Goal: Task Accomplishment & Management: Complete application form

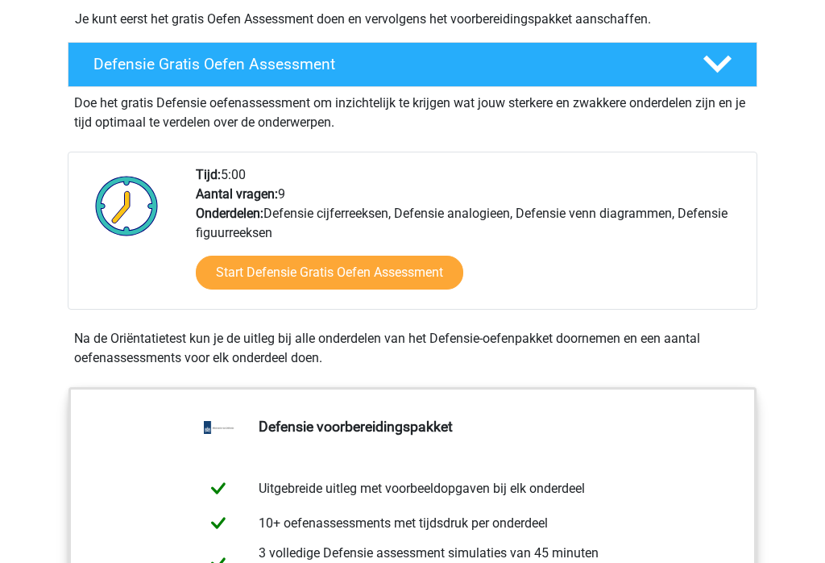
scroll to position [422, 0]
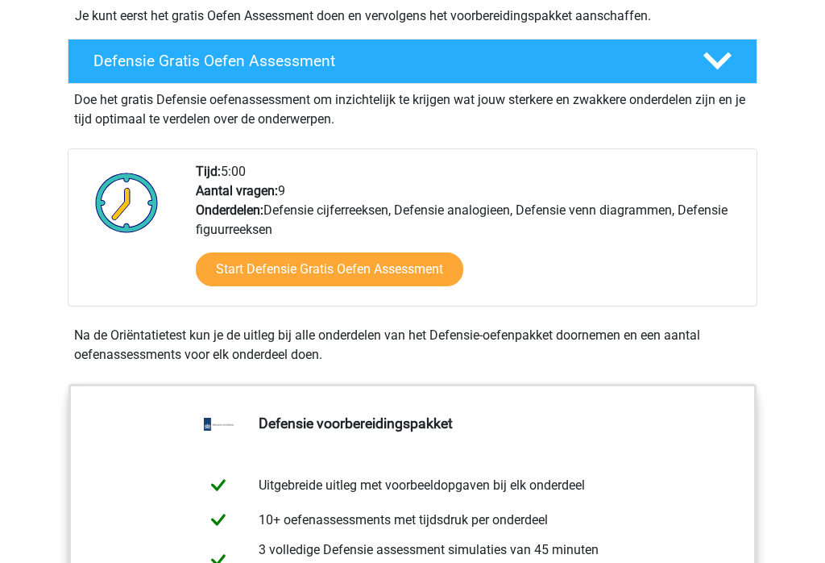
click at [410, 273] on link "Start Defensie Gratis Oefen Assessment" at bounding box center [330, 269] width 268 height 34
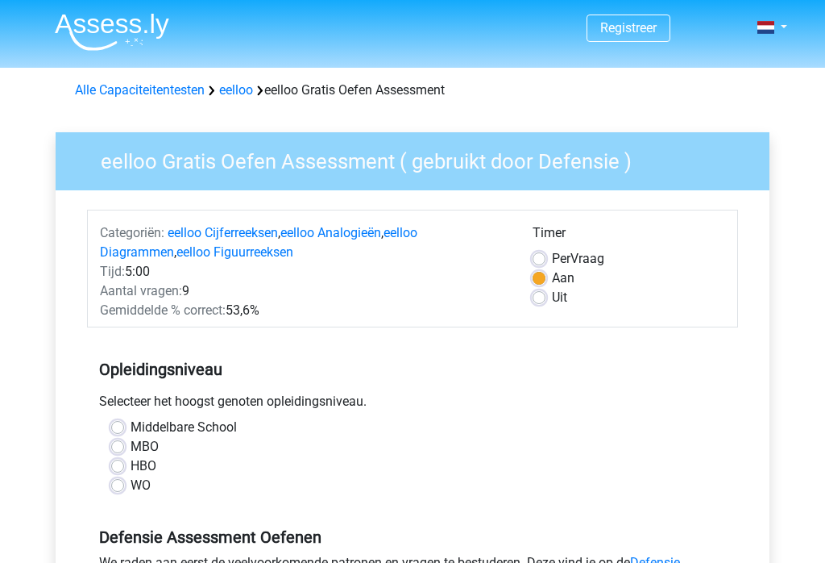
click at [131, 442] on label "MBO" at bounding box center [145, 446] width 28 height 19
click at [123, 442] on input "MBO" at bounding box center [117, 445] width 13 height 16
radio input "true"
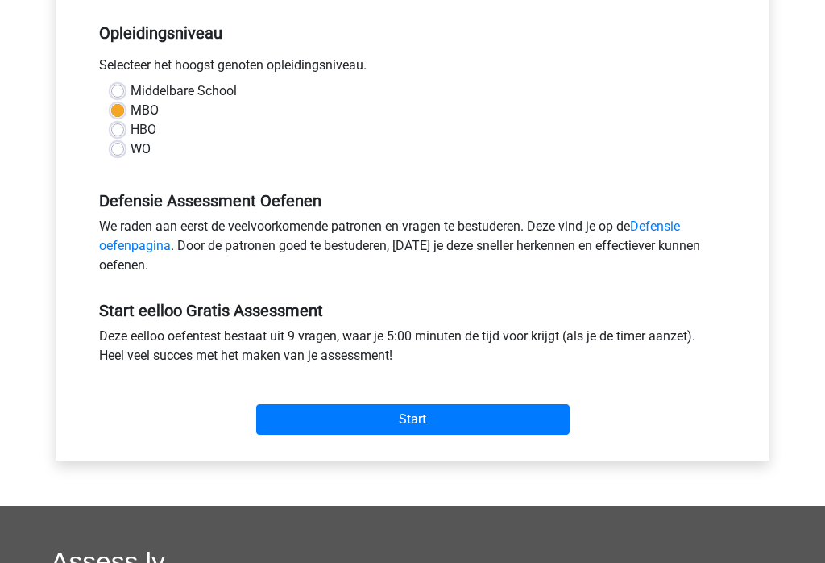
scroll to position [341, 0]
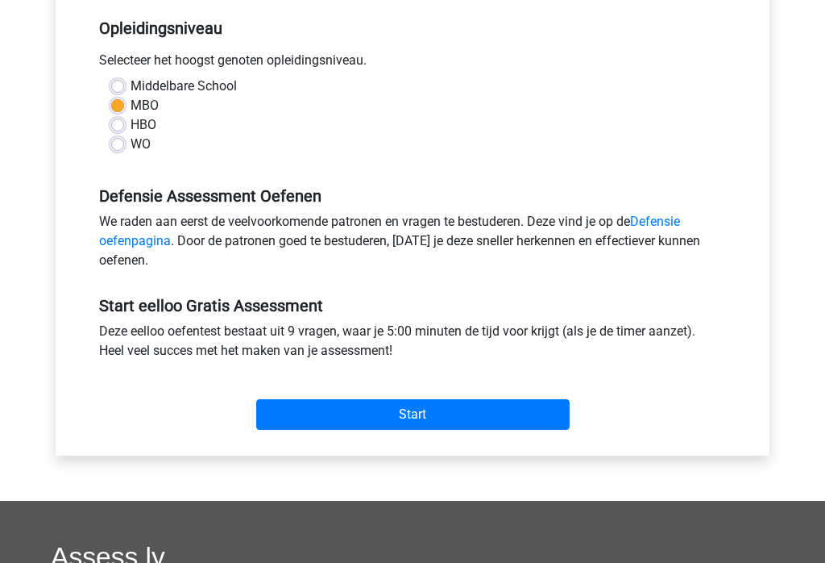
click at [551, 411] on input "Start" at bounding box center [413, 414] width 314 height 31
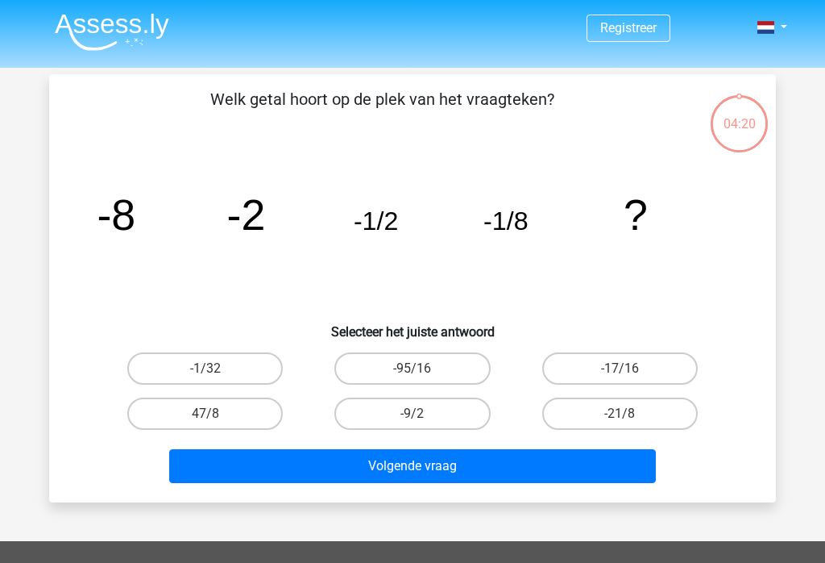
click at [618, 471] on button "Volgende vraag" at bounding box center [413, 466] width 488 height 34
click at [564, 459] on button "Volgende vraag" at bounding box center [413, 466] width 488 height 34
click at [240, 368] on label "-1/32" at bounding box center [205, 368] width 156 height 32
click at [216, 368] on input "-1/32" at bounding box center [211, 373] width 10 height 10
radio input "true"
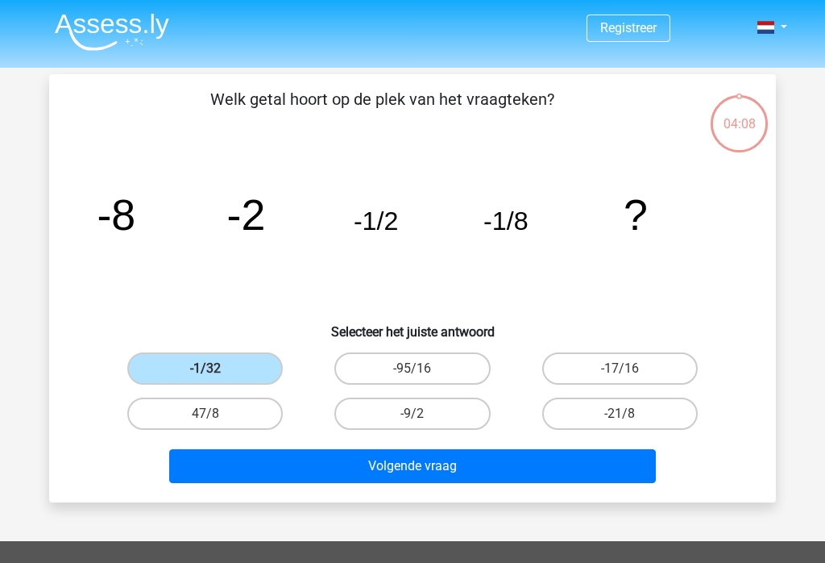
click at [557, 467] on button "Volgende vraag" at bounding box center [413, 466] width 488 height 34
click at [430, 464] on button "Volgende vraag" at bounding box center [413, 466] width 488 height 34
click at [442, 406] on label "-9/2" at bounding box center [412, 413] width 156 height 32
click at [423, 413] on input "-9/2" at bounding box center [418, 418] width 10 height 10
radio input "true"
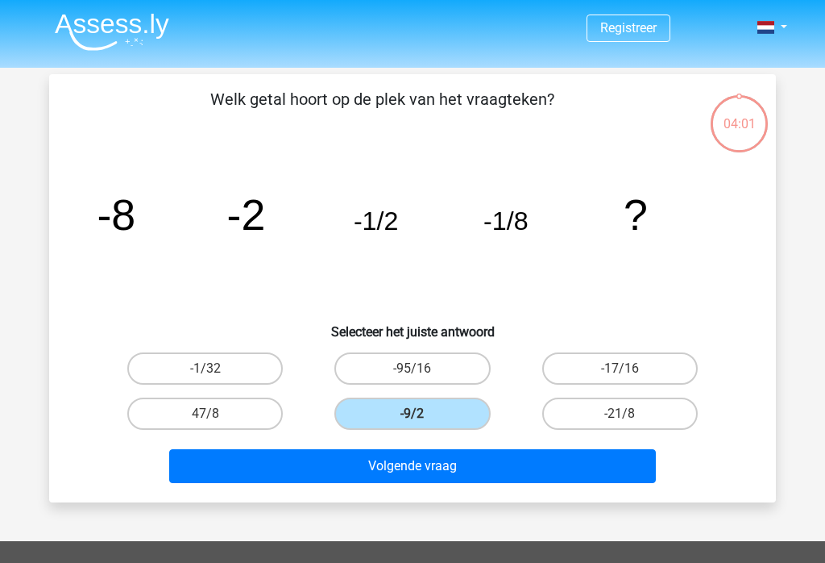
click at [472, 466] on button "Volgende vraag" at bounding box center [413, 466] width 488 height 34
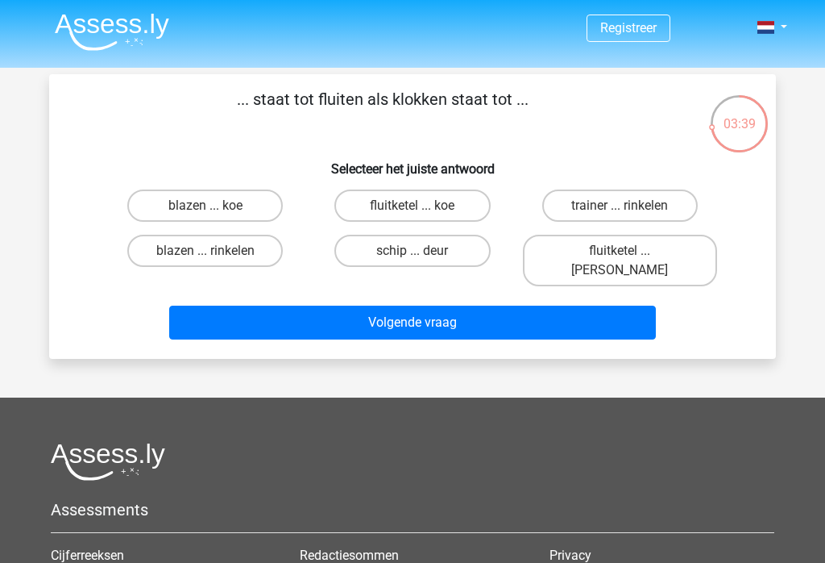
click at [685, 249] on label "fluitketel ... luiden" at bounding box center [620, 261] width 194 height 52
click at [630, 251] on input "fluitketel ... luiden" at bounding box center [625, 256] width 10 height 10
radio input "true"
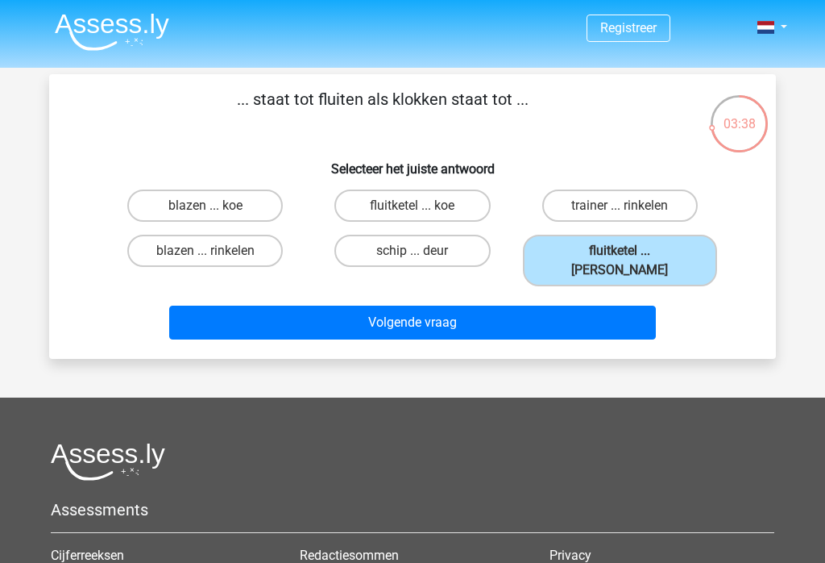
click at [587, 305] on button "Volgende vraag" at bounding box center [413, 322] width 488 height 34
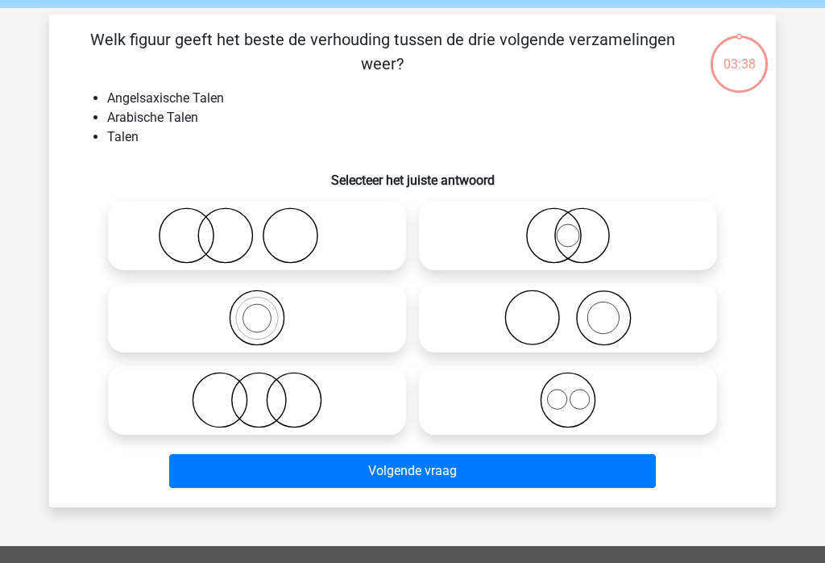
scroll to position [74, 0]
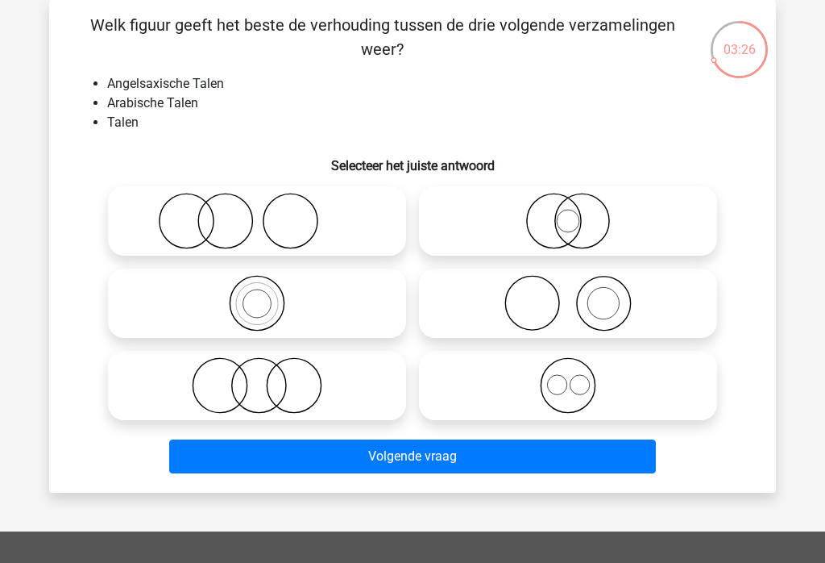
click at [286, 383] on circle at bounding box center [259, 386] width 54 height 54
click at [268, 377] on input "radio" at bounding box center [262, 372] width 10 height 10
radio input "true"
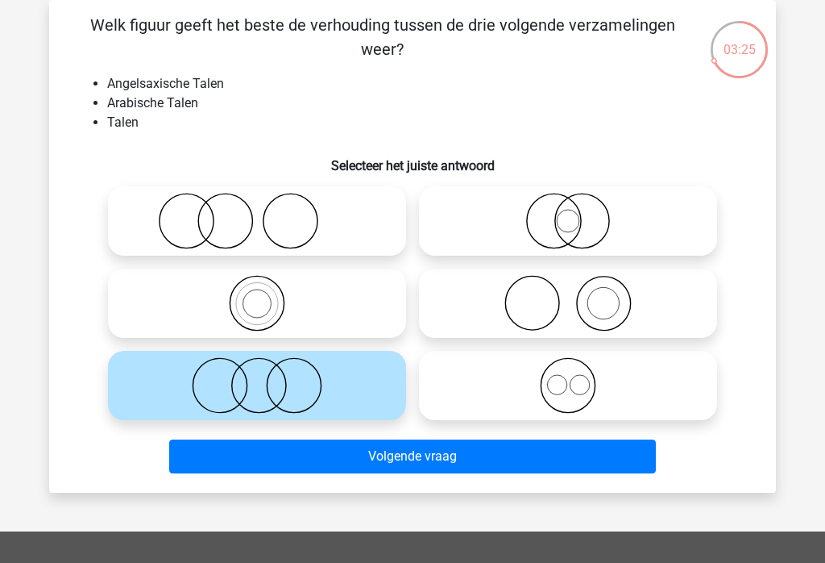
click at [518, 454] on button "Volgende vraag" at bounding box center [413, 456] width 488 height 34
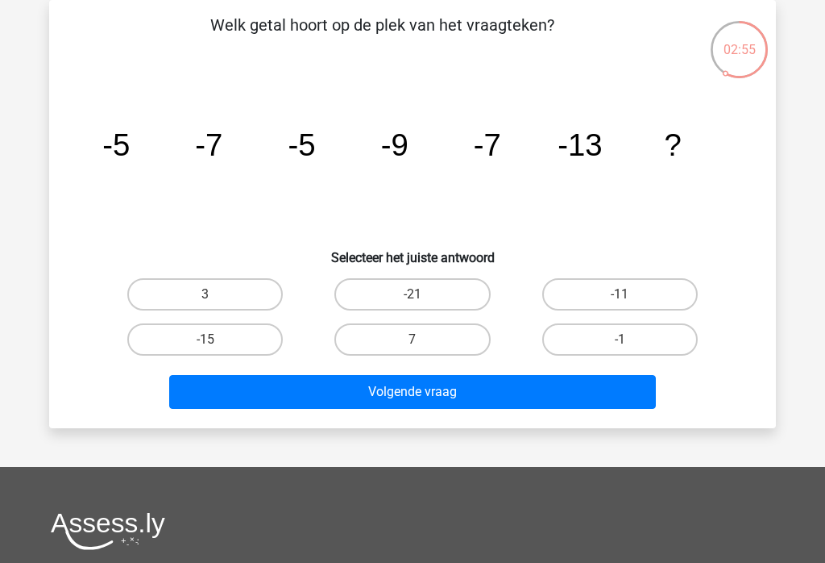
click at [622, 388] on button "Volgende vraag" at bounding box center [413, 392] width 488 height 34
click at [617, 339] on label "-1" at bounding box center [620, 339] width 156 height 32
click at [620, 339] on input "-1" at bounding box center [625, 344] width 10 height 10
radio input "true"
click at [529, 395] on button "Volgende vraag" at bounding box center [413, 392] width 488 height 34
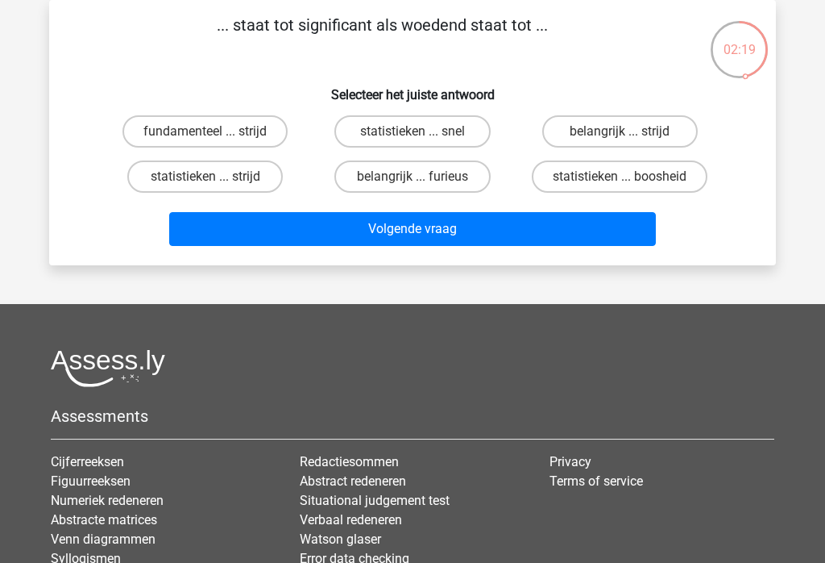
click at [462, 171] on label "belangrijk ... furieus" at bounding box center [412, 176] width 156 height 32
click at [423, 177] on input "belangrijk ... furieus" at bounding box center [418, 182] width 10 height 10
radio input "true"
click at [544, 229] on button "Volgende vraag" at bounding box center [413, 229] width 488 height 34
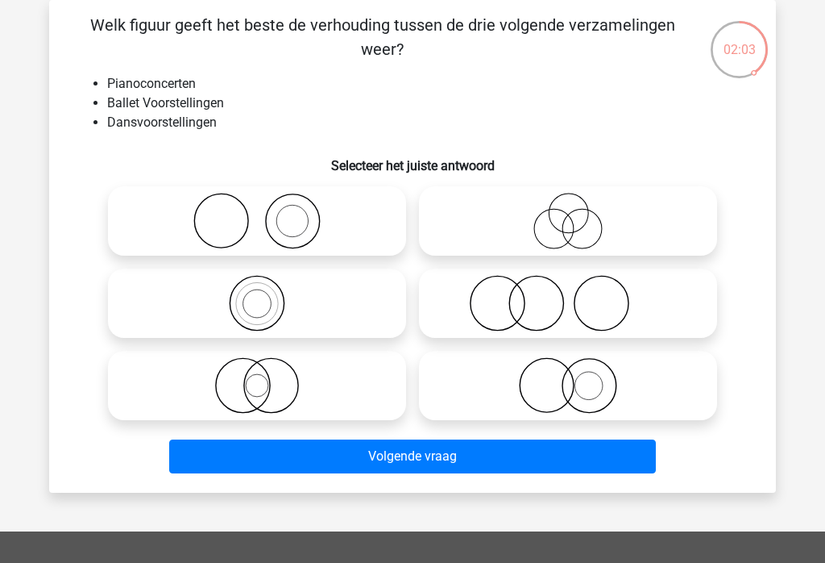
click at [318, 388] on icon at bounding box center [256, 385] width 285 height 56
click at [268, 377] on input "radio" at bounding box center [262, 372] width 10 height 10
radio input "true"
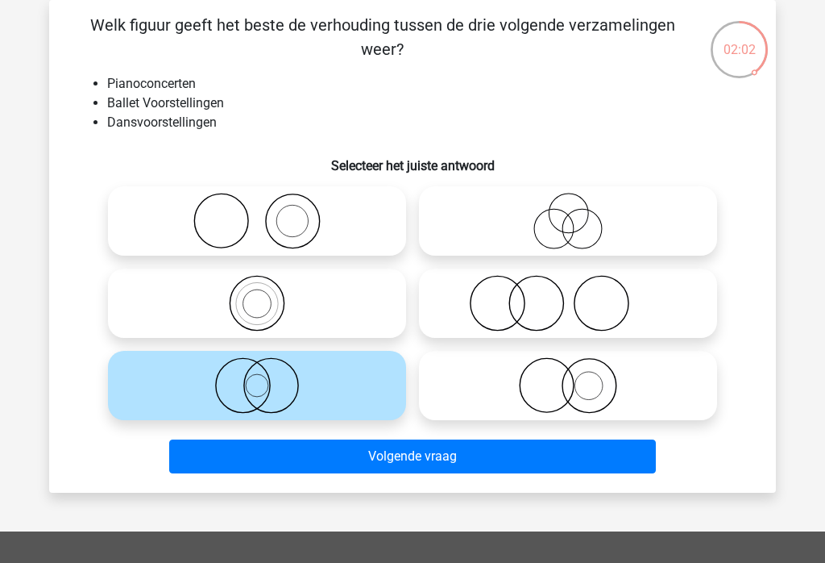
click at [486, 457] on button "Volgende vraag" at bounding box center [413, 456] width 488 height 34
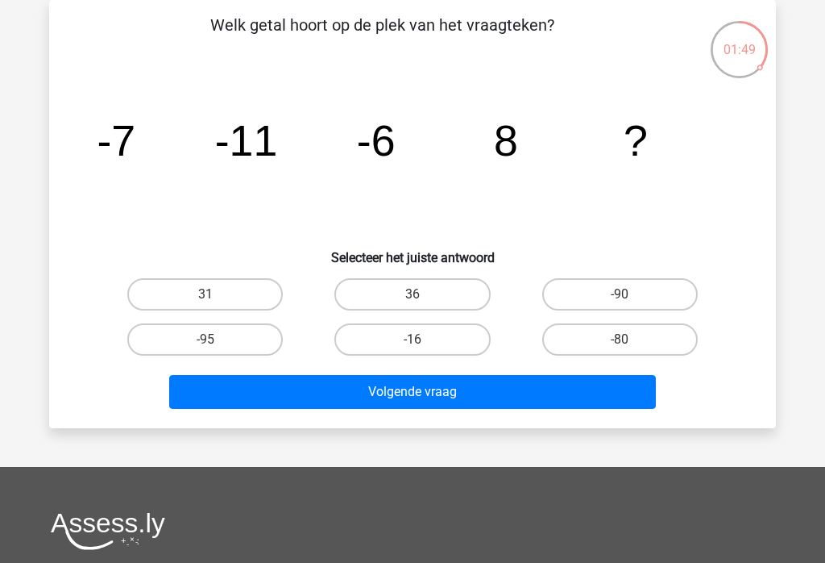
click at [257, 287] on label "31" at bounding box center [205, 294] width 156 height 32
click at [216, 294] on input "31" at bounding box center [211, 299] width 10 height 10
radio input "true"
click at [472, 405] on button "Volgende vraag" at bounding box center [413, 392] width 488 height 34
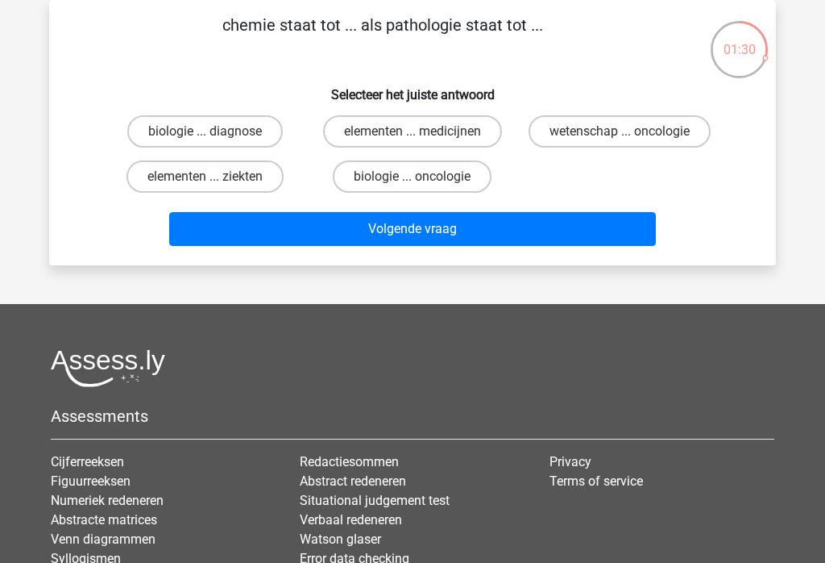
click at [646, 135] on label "wetenschap ... oncologie" at bounding box center [620, 131] width 182 height 32
click at [630, 135] on input "wetenschap ... oncologie" at bounding box center [625, 136] width 10 height 10
radio input "true"
click at [585, 240] on button "Volgende vraag" at bounding box center [413, 229] width 488 height 34
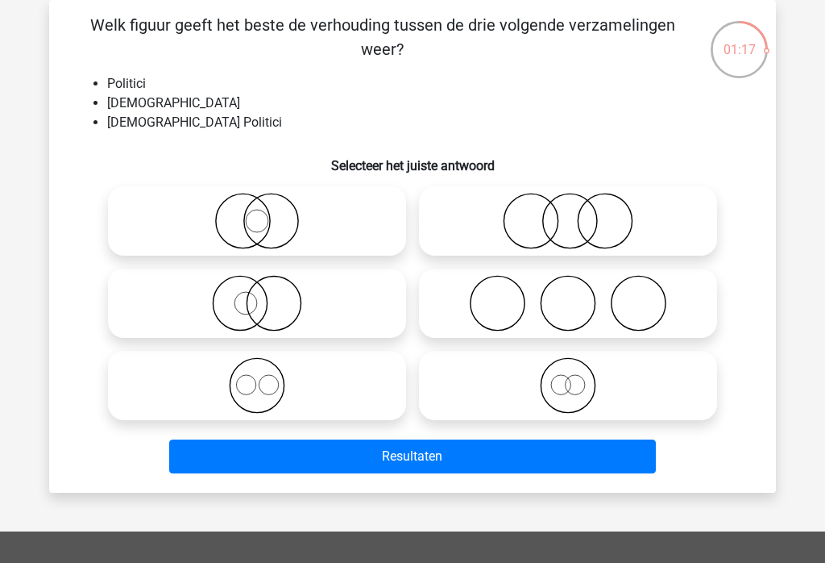
click at [336, 219] on icon at bounding box center [256, 221] width 285 height 56
click at [268, 213] on input "radio" at bounding box center [262, 207] width 10 height 10
radio input "true"
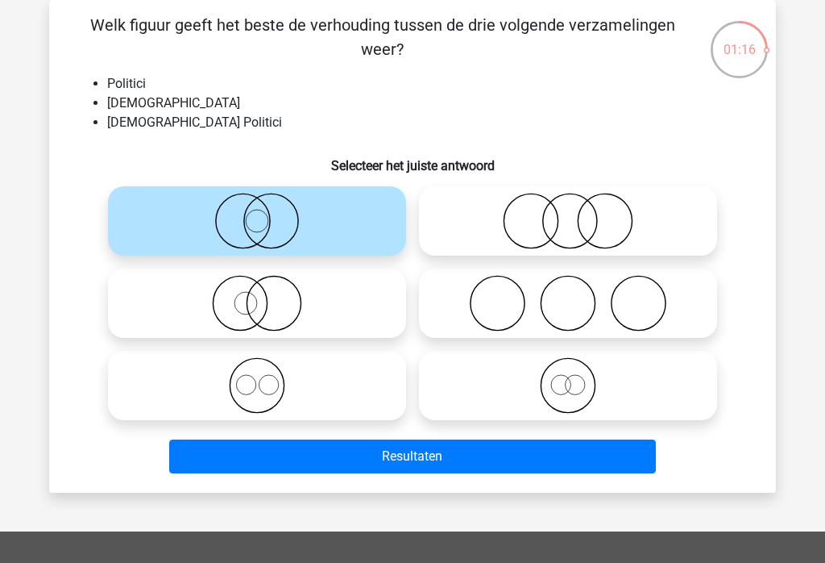
click at [522, 462] on button "Resultaten" at bounding box center [413, 456] width 488 height 34
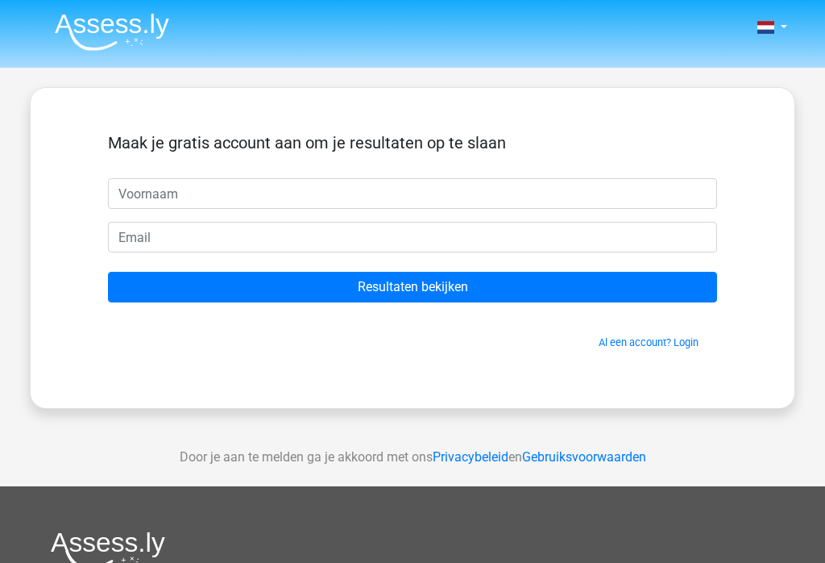
click at [609, 283] on input "Resultaten bekijken" at bounding box center [412, 287] width 609 height 31
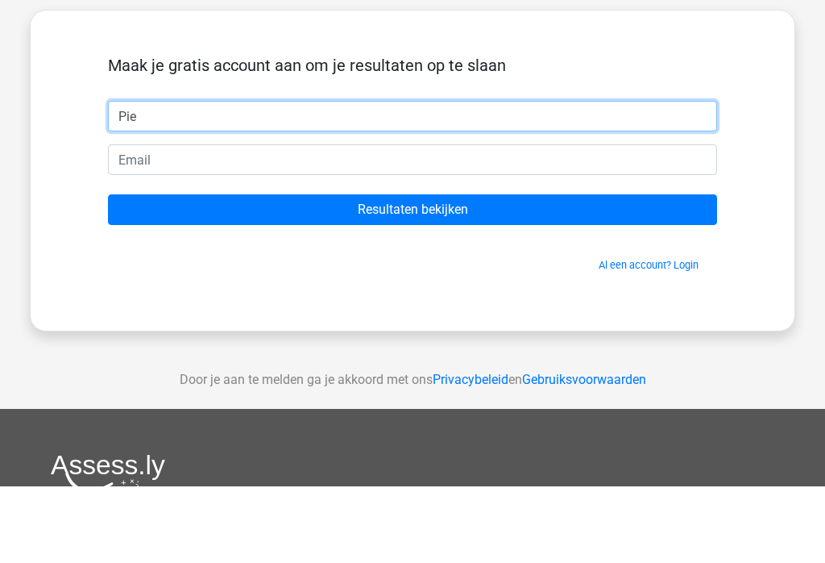
type input "Piet"
